Goal: Task Accomplishment & Management: Use online tool/utility

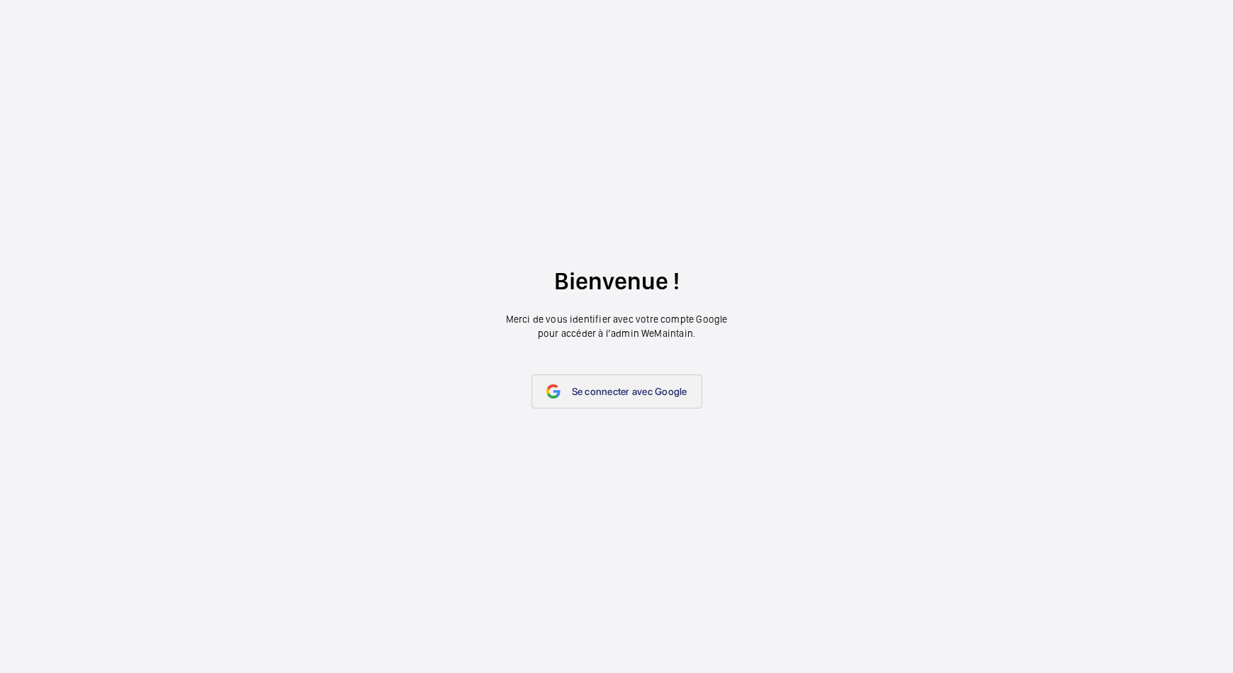
click at [591, 381] on link "Se connecter avec Google" at bounding box center [617, 391] width 171 height 34
click at [605, 393] on span "Se connecter avec Google" at bounding box center [630, 391] width 116 height 11
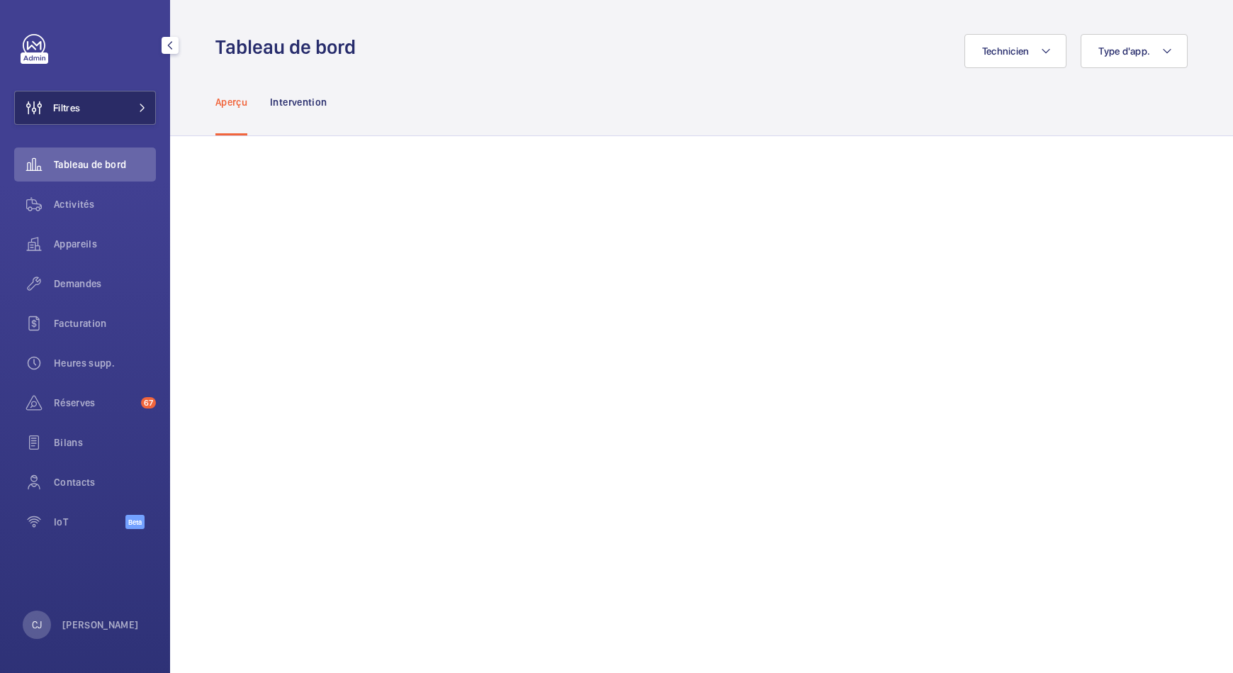
click at [142, 118] on button "Filtres" at bounding box center [85, 108] width 142 height 34
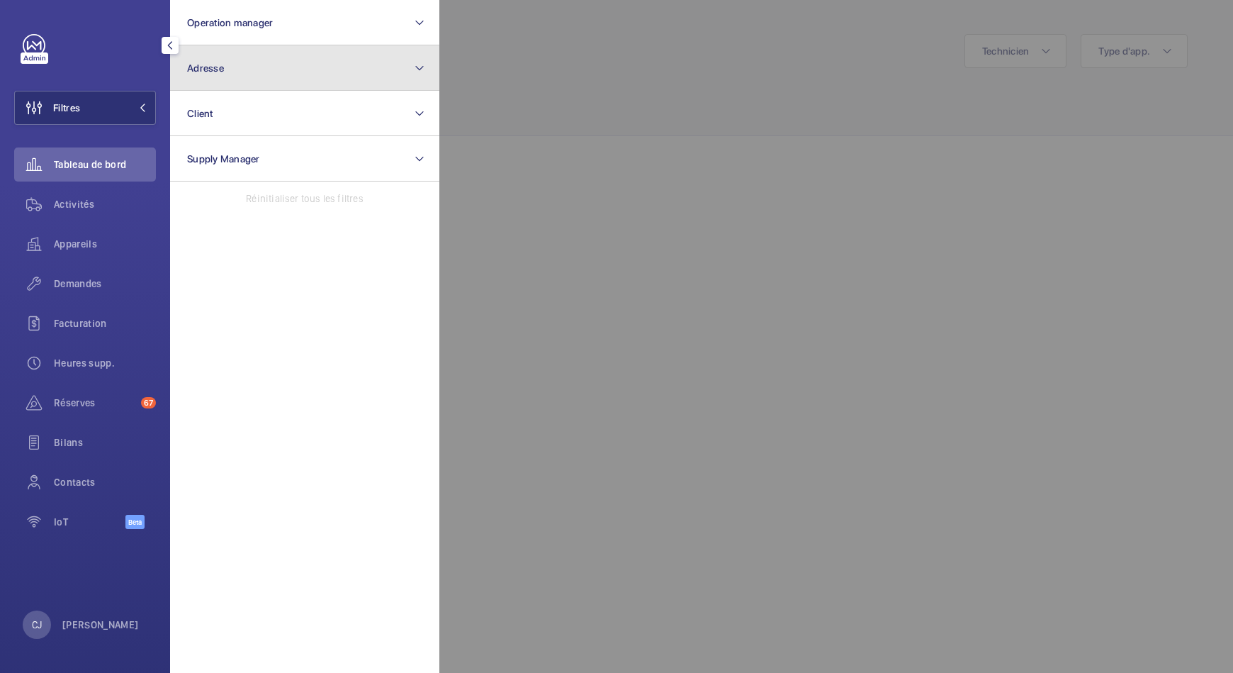
click at [235, 78] on button "Adresse" at bounding box center [304, 67] width 269 height 45
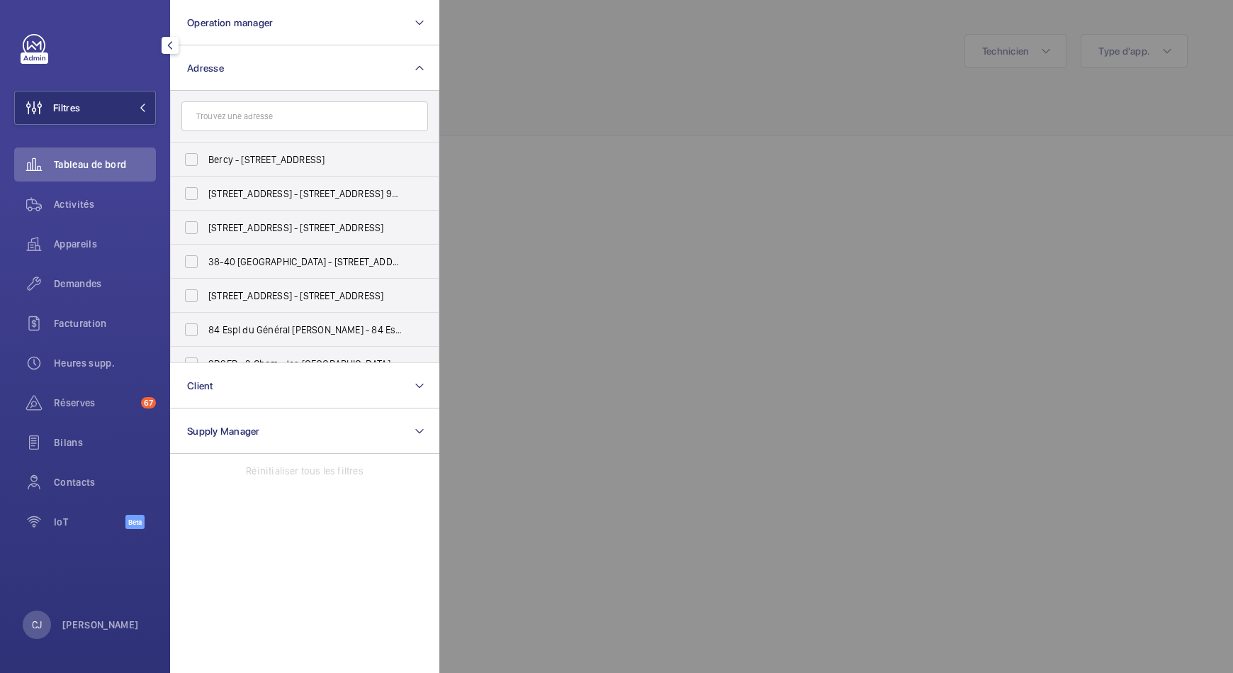
click at [245, 117] on input "text" at bounding box center [304, 116] width 247 height 30
type input "august"
drag, startPoint x: 315, startPoint y: 296, endPoint x: 337, endPoint y: 287, distance: 24.5
click at [337, 287] on label "17 rue Saint August in - 17 Rue Saint- August in, 75002 PARIS, PARIS 75002" at bounding box center [294, 296] width 247 height 34
click at [204, 294] on input "17 rue Saint August in - 17 Rue Saint- August in, 75002 PARIS, PARIS 75002" at bounding box center [191, 295] width 28 height 28
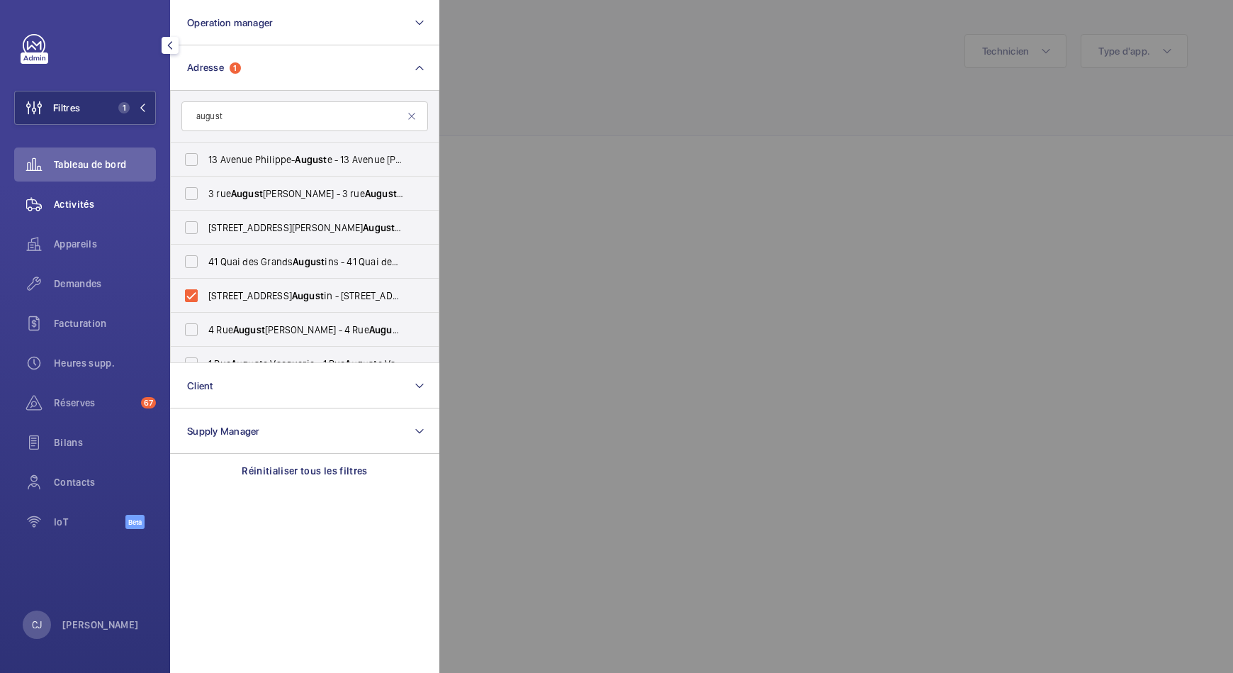
click at [82, 201] on span "Activités" at bounding box center [105, 204] width 102 height 14
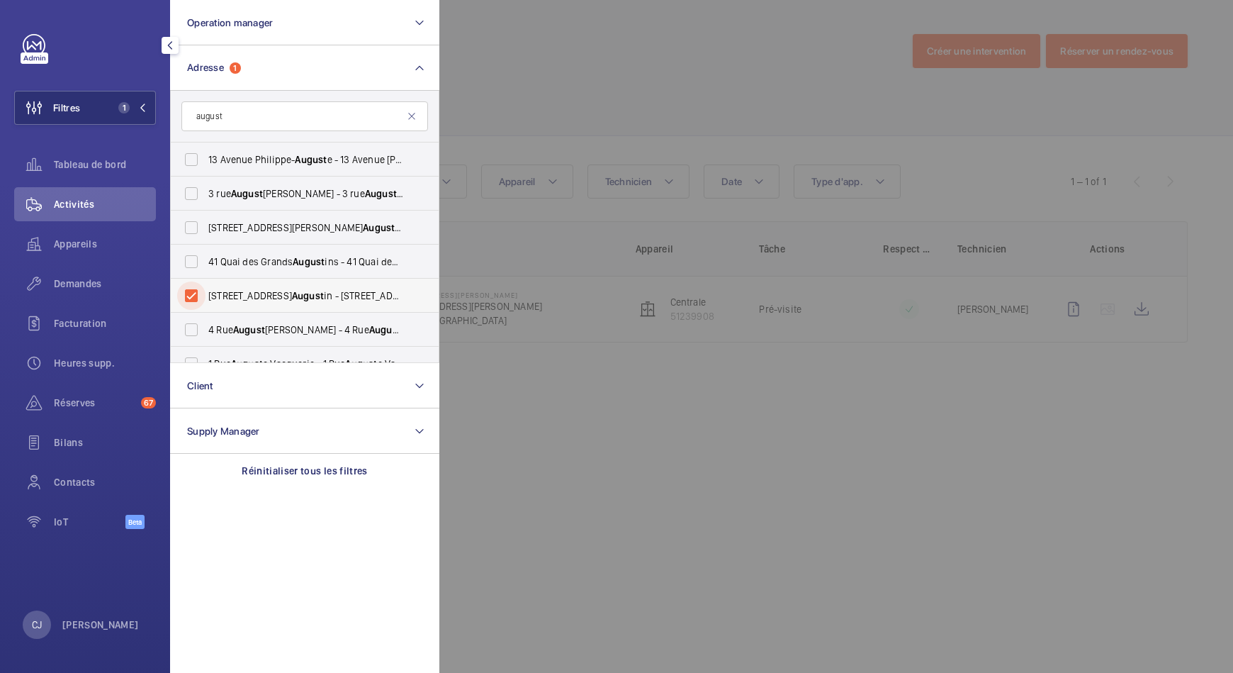
click at [196, 292] on input "17 rue Saint August in - 17 Rue Saint- August in, 75002 PARIS, PARIS 75002" at bounding box center [191, 295] width 28 height 28
checkbox input "false"
click at [234, 120] on input "august" at bounding box center [304, 116] width 247 height 30
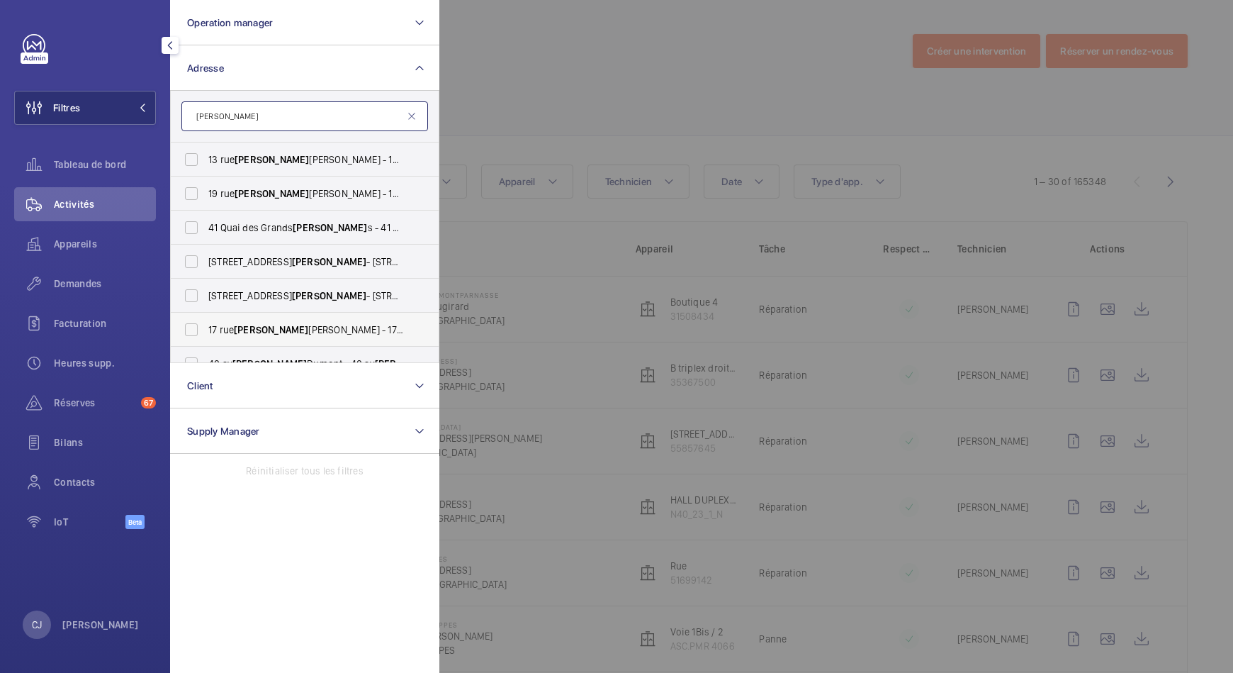
type input "augustin"
click at [233, 325] on span "17 rue Augustin Thierry - 17 rue Augustin Thierry, PARIS 75019" at bounding box center [305, 329] width 195 height 14
click at [206, 325] on input "17 rue Augustin Thierry - 17 rue Augustin Thierry, PARIS 75019" at bounding box center [191, 329] width 28 height 28
checkbox input "true"
click at [257, 188] on span "Augustin" at bounding box center [272, 193] width 74 height 11
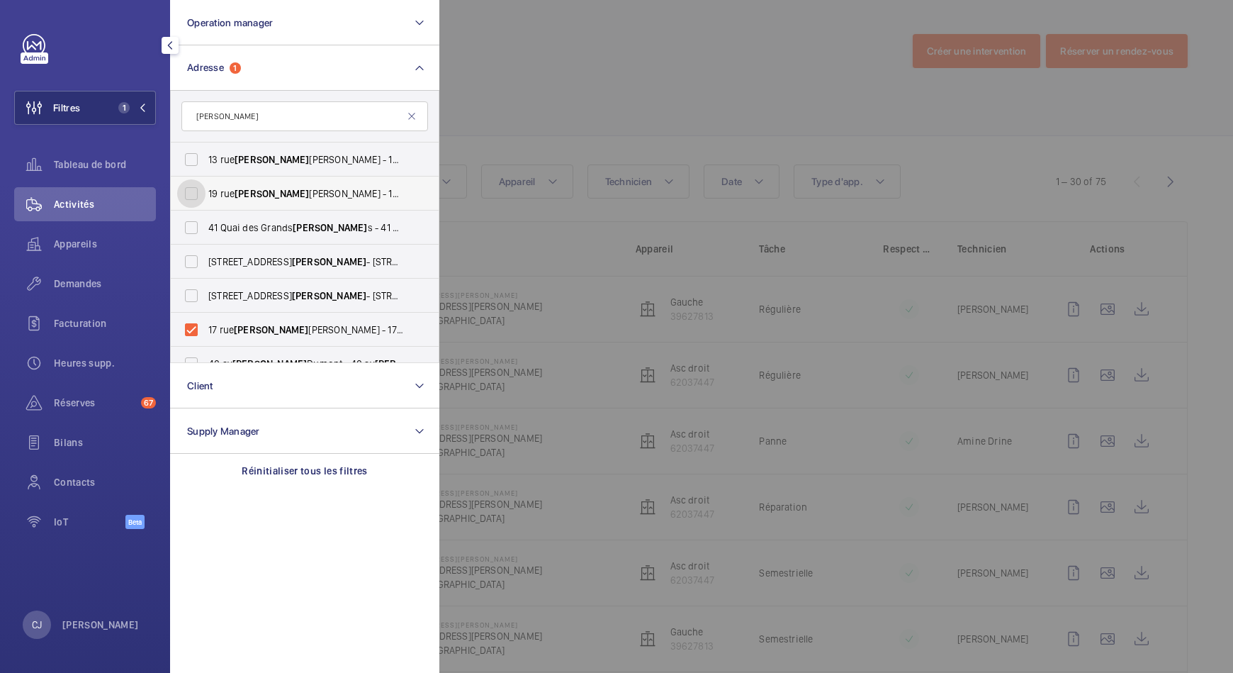
click at [206, 187] on input "19 rue Augustin Thierry - 19 rue Augustin Thierry, PARIS 75019" at bounding box center [191, 193] width 28 height 28
checkbox input "true"
click at [86, 195] on div "Activités" at bounding box center [85, 204] width 142 height 34
click at [826, 144] on div at bounding box center [1055, 336] width 1233 height 673
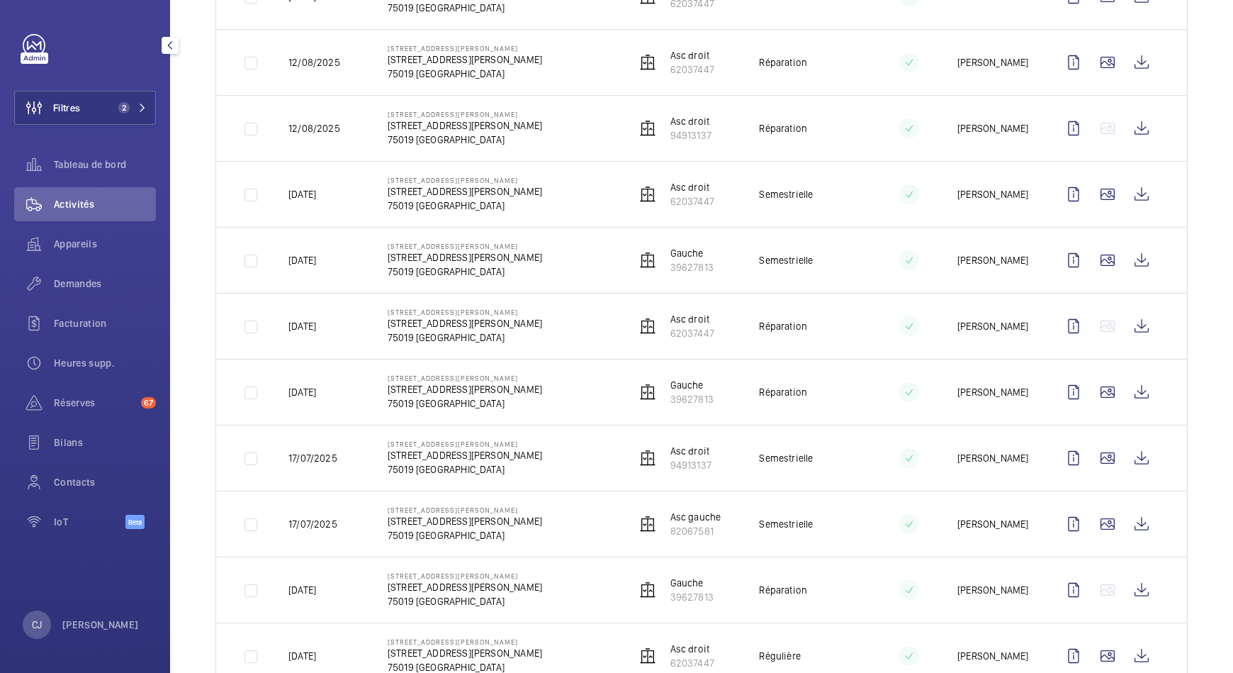
scroll to position [620, 0]
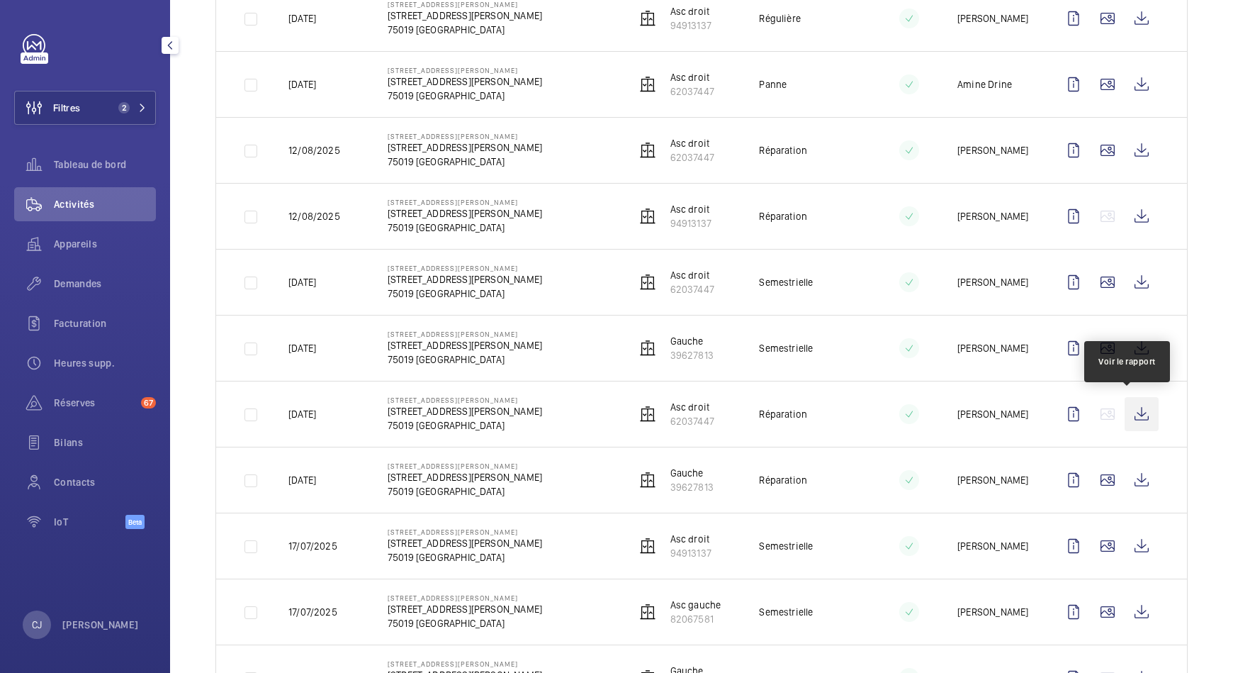
click at [1130, 413] on wm-front-icon-button at bounding box center [1142, 414] width 34 height 34
